Goal: Task Accomplishment & Management: Manage account settings

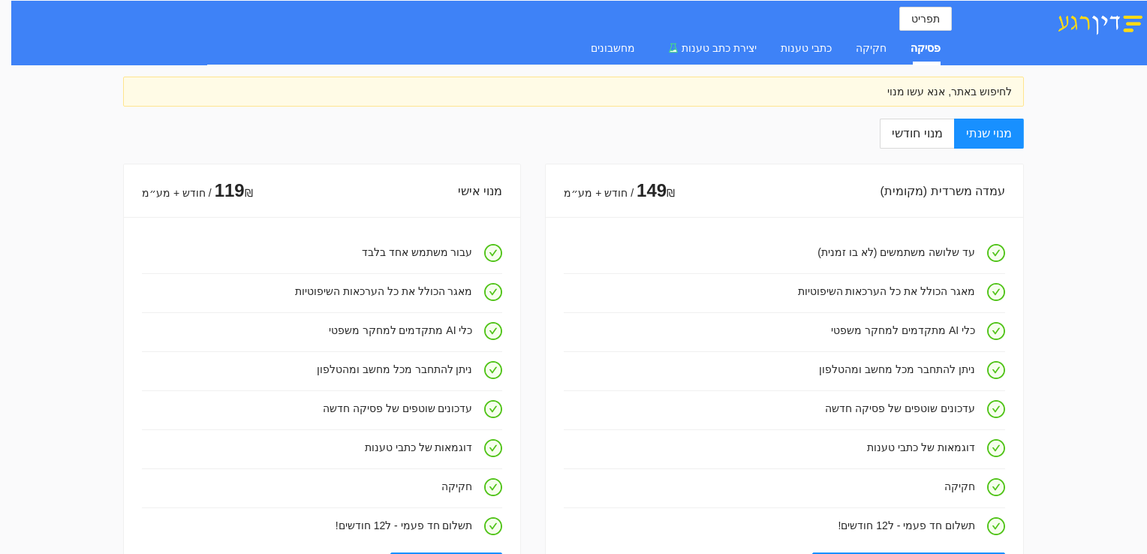
click at [911, 95] on div "לחיפוש באתר, אנא עשו מנוי" at bounding box center [573, 91] width 877 height 17
click at [926, 53] on div "פסיקה" at bounding box center [926, 48] width 30 height 17
click at [921, 10] on button "תפריט" at bounding box center [925, 19] width 53 height 24
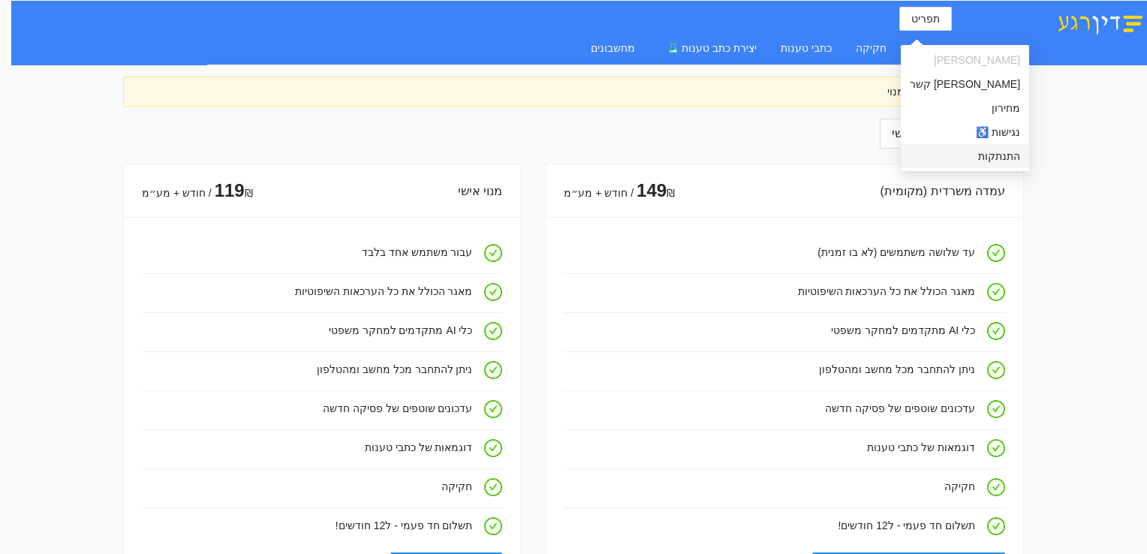
click at [940, 156] on span "התנתקות" at bounding box center [965, 156] width 110 height 17
